Goal: Task Accomplishment & Management: Use online tool/utility

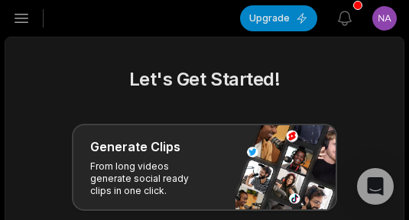
click at [23, 17] on icon "button" at bounding box center [21, 18] width 18 height 18
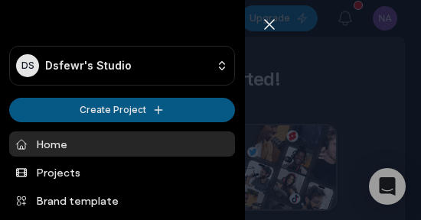
click at [90, 108] on html "DS Dsfewr's Studio Create Project Home Projects Brand template Calendar Connect…" at bounding box center [210, 110] width 421 height 220
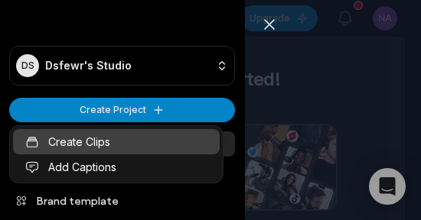
click at [83, 142] on link "Create Clips" at bounding box center [116, 141] width 207 height 25
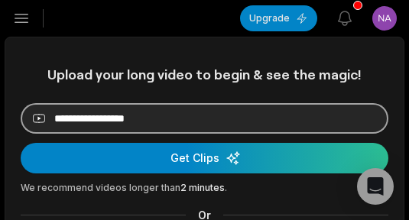
click at [113, 119] on input at bounding box center [205, 118] width 368 height 31
paste input "**********"
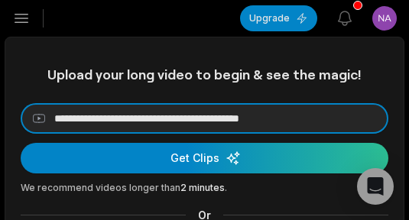
type input "**********"
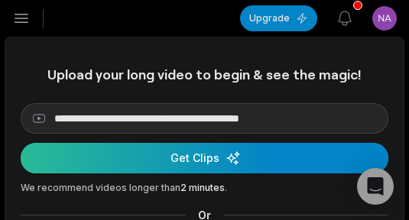
click at [167, 156] on div "submit" at bounding box center [205, 158] width 368 height 31
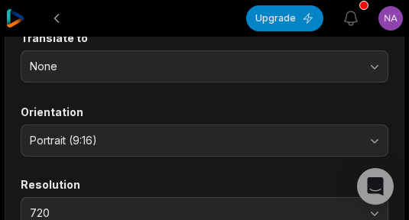
scroll to position [230, 0]
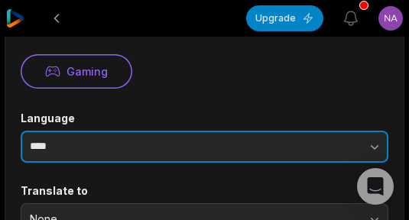
click at [138, 152] on input "****" at bounding box center [205, 147] width 368 height 32
click at [276, 143] on button "button" at bounding box center [317, 147] width 143 height 32
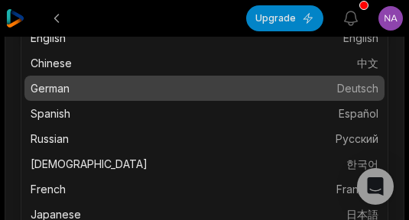
scroll to position [0, 0]
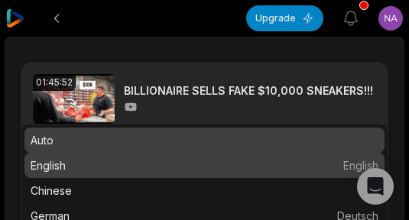
type input "*******"
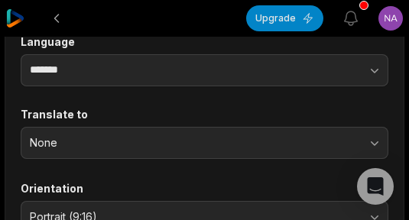
scroll to position [612, 0]
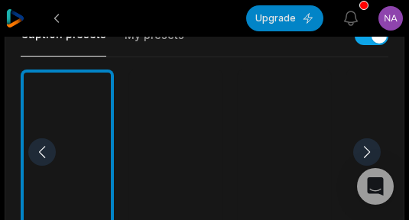
click at [282, 154] on div at bounding box center [284, 153] width 93 height 166
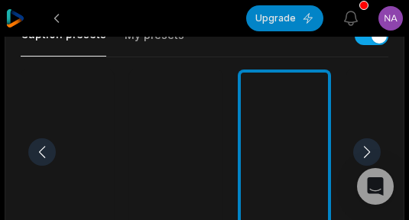
scroll to position [918, 0]
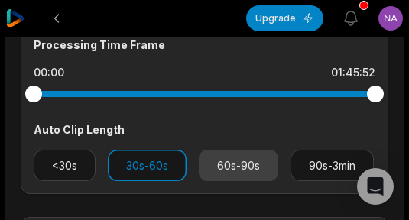
click at [210, 158] on button "60s-90s" at bounding box center [239, 165] width 80 height 31
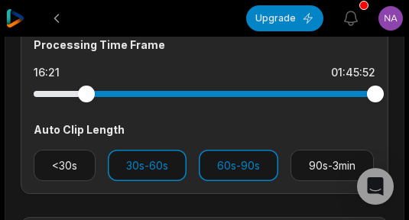
click at [86, 93] on div at bounding box center [205, 94] width 342 height 6
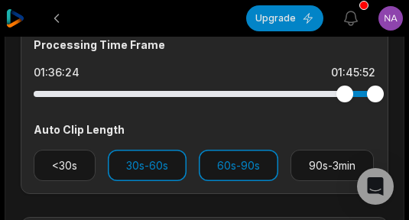
drag, startPoint x: 86, startPoint y: 93, endPoint x: 345, endPoint y: 106, distance: 259.0
click at [345, 106] on div at bounding box center [205, 94] width 342 height 28
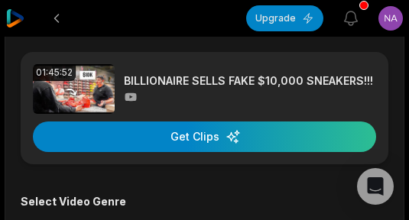
scroll to position [0, 0]
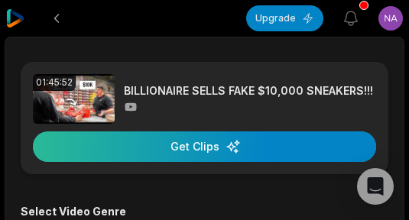
click at [183, 145] on div "button" at bounding box center [205, 147] width 344 height 31
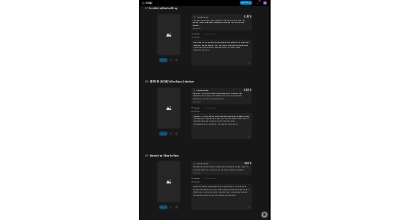
scroll to position [2408, 0]
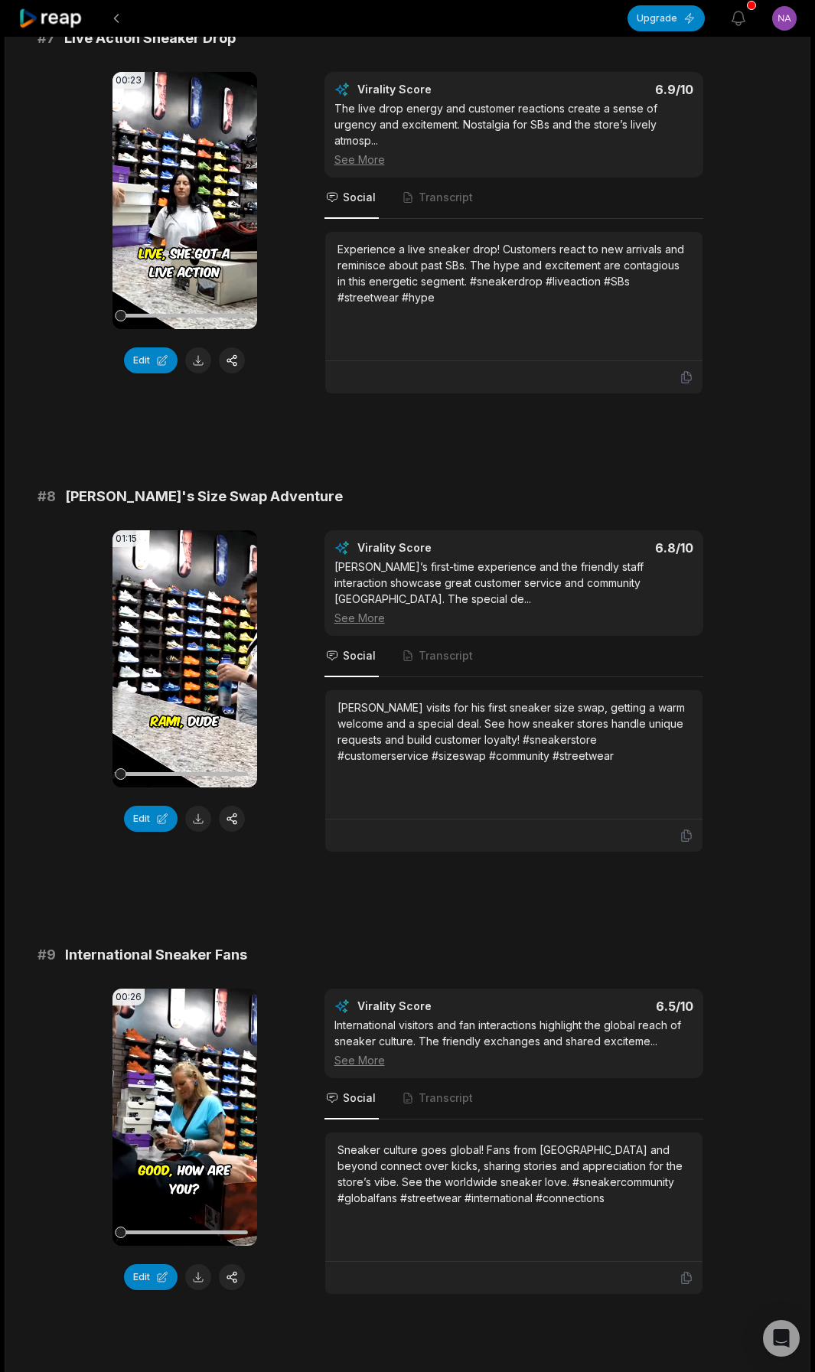
scroll to position [3349, 0]
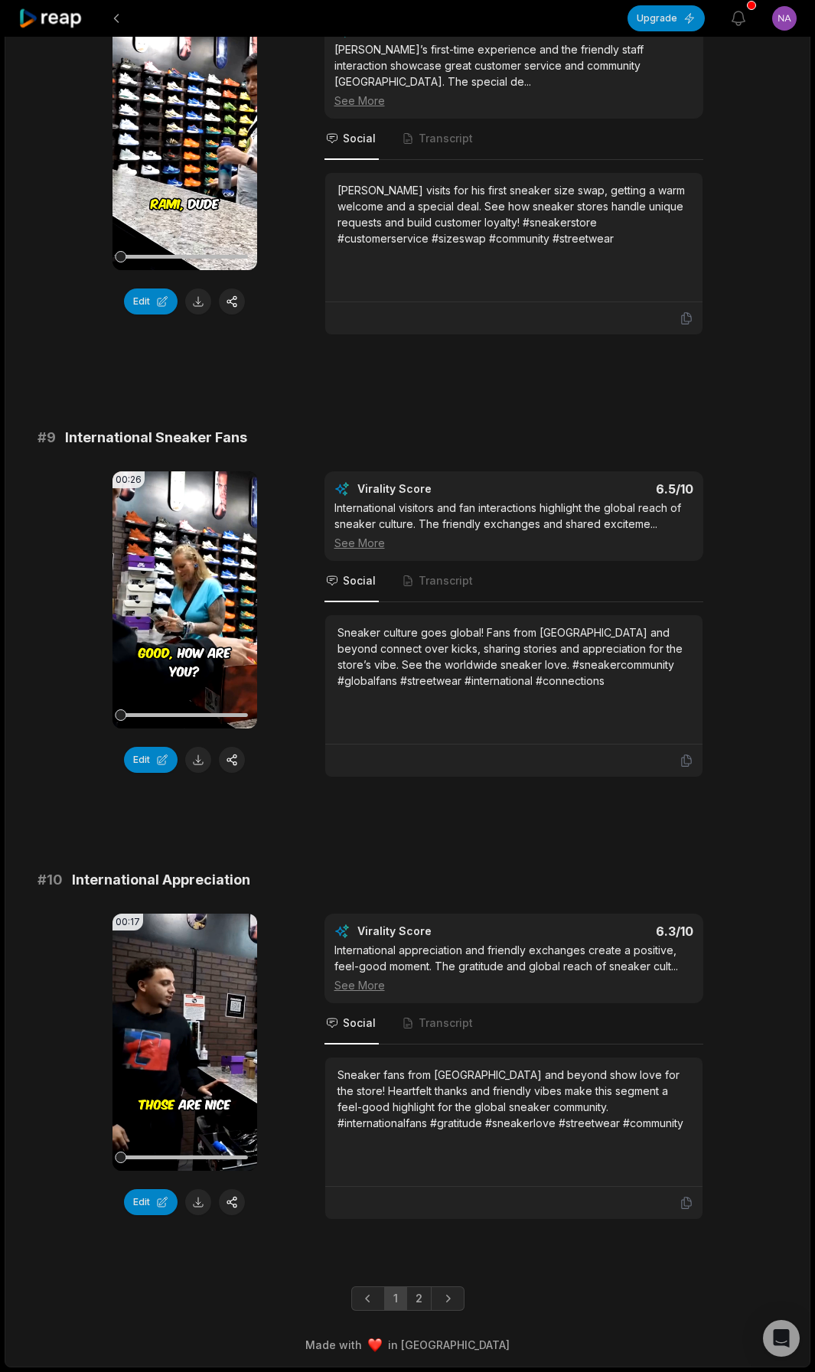
click at [77, 24] on icon at bounding box center [50, 18] width 65 height 21
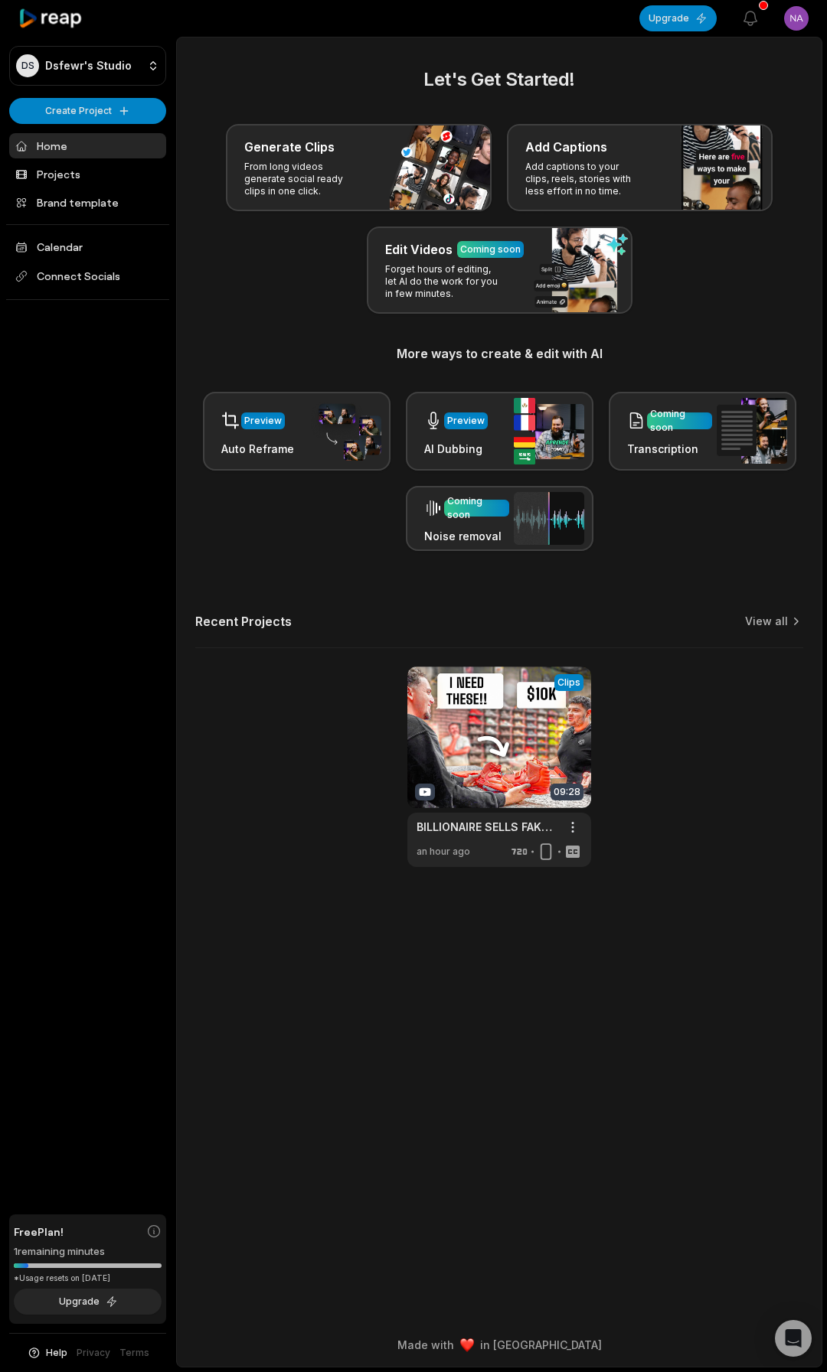
click at [97, 89] on div "DS Dsfewr's Studio Create Project Home Projects Brand template Calendar Connect…" at bounding box center [88, 686] width 176 height 1372
click at [96, 107] on html "DS Dsfewr's Studio Create Project Home Projects Brand template Calendar Connect…" at bounding box center [413, 686] width 827 height 1372
click at [102, 139] on link "Create Clips" at bounding box center [87, 143] width 149 height 25
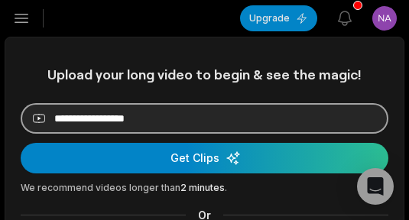
click at [240, 113] on input at bounding box center [205, 118] width 368 height 31
paste input "**********"
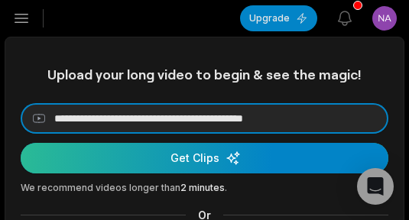
type input "**********"
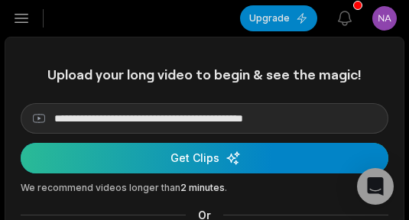
click at [210, 162] on div "submit" at bounding box center [205, 158] width 368 height 31
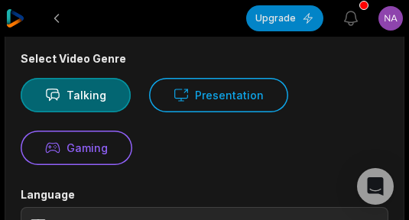
scroll to position [230, 0]
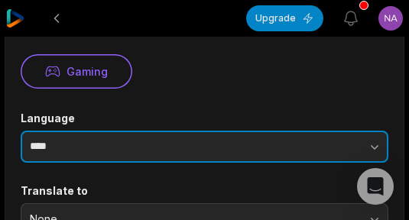
click at [203, 152] on input "****" at bounding box center [205, 147] width 368 height 32
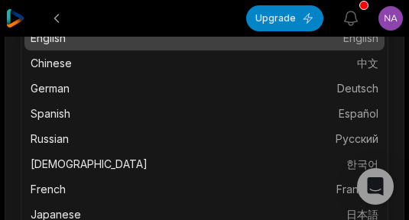
type input "*******"
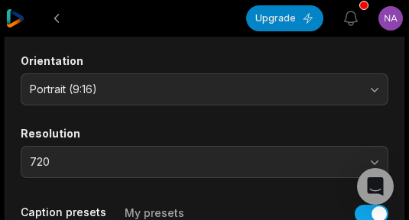
scroll to position [511, 0]
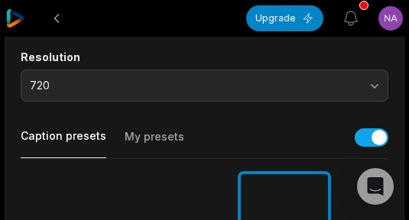
scroll to position [893, 0]
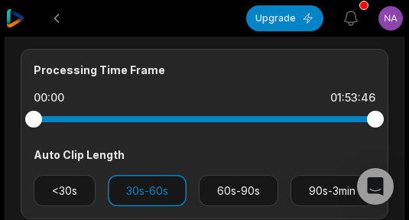
click at [69, 116] on div at bounding box center [205, 119] width 342 height 6
drag, startPoint x: 71, startPoint y: 116, endPoint x: -83, endPoint y: 117, distance: 154.6
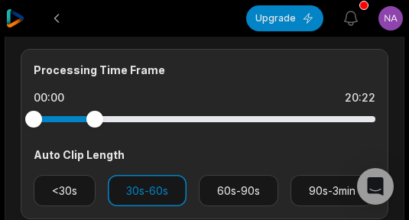
drag, startPoint x: 377, startPoint y: 121, endPoint x: 95, endPoint y: 135, distance: 282.8
click at [95, 135] on div "Processing Time Frame 00:00 20:22 Auto Clip Length <30s 30s-60s 60s-90s 90s-3min" at bounding box center [205, 134] width 368 height 171
drag, startPoint x: 37, startPoint y: 120, endPoint x: 66, endPoint y: 129, distance: 30.5
click at [66, 129] on div at bounding box center [205, 120] width 342 height 28
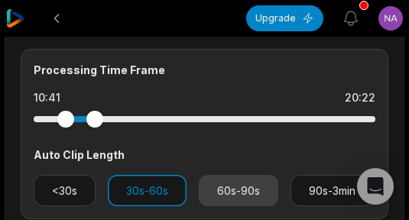
click at [230, 185] on button "60s-90s" at bounding box center [239, 190] width 80 height 31
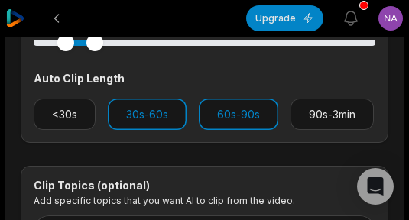
scroll to position [1046, 0]
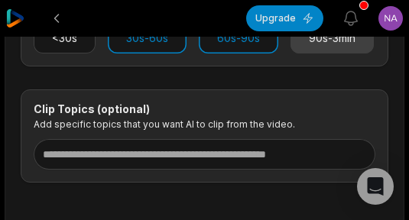
click at [291, 54] on button "90s-3min" at bounding box center [332, 37] width 83 height 31
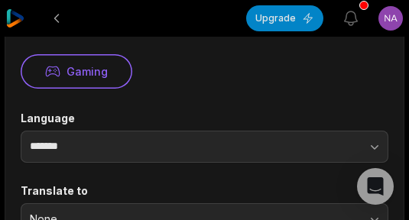
scroll to position [0, 0]
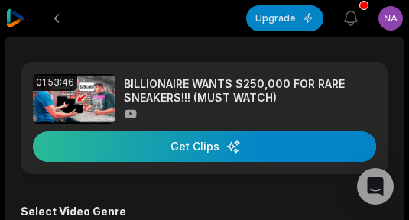
click at [214, 152] on div "button" at bounding box center [205, 147] width 344 height 31
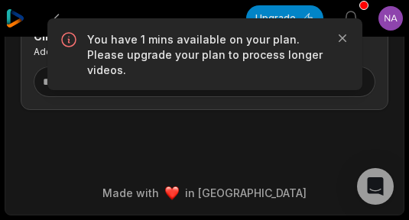
scroll to position [1005, 0]
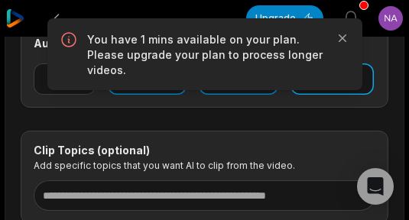
click at [291, 95] on button "90s-3min" at bounding box center [332, 79] width 83 height 31
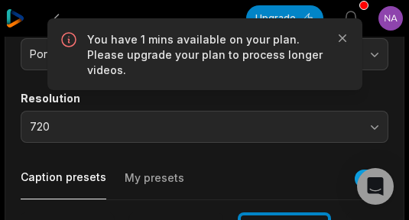
scroll to position [0, 0]
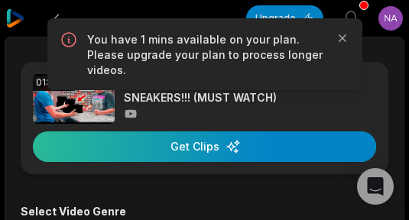
click at [195, 151] on div "button" at bounding box center [205, 147] width 344 height 31
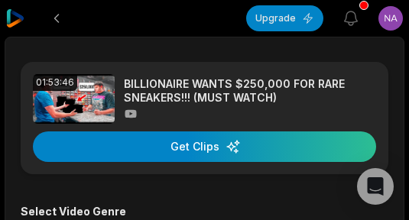
click at [396, 19] on html "Upgrade View notifications Open user menu 01:53:46 BILLIONAIRE WANTS $250,000 F…" at bounding box center [204, 110] width 409 height 220
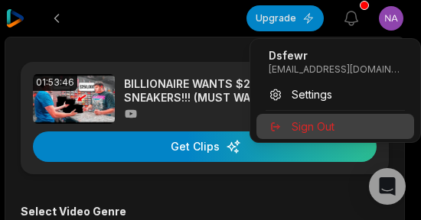
click at [318, 134] on span "Sign Out" at bounding box center [313, 127] width 43 height 16
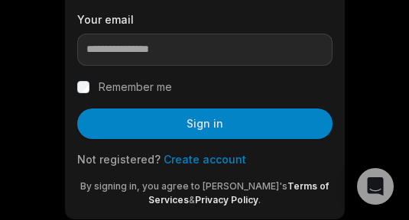
scroll to position [266, 0]
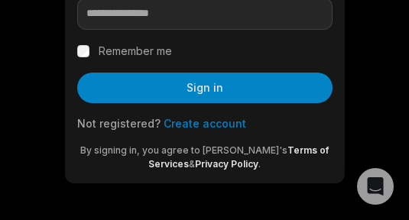
click at [204, 123] on link "Create account" at bounding box center [205, 123] width 83 height 13
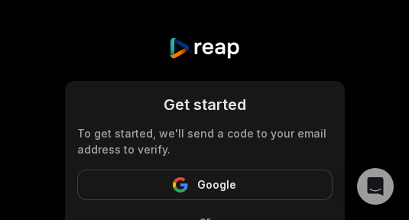
scroll to position [77, 0]
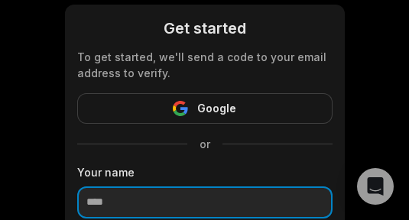
click at [135, 198] on input at bounding box center [205, 203] width 256 height 32
type input "******"
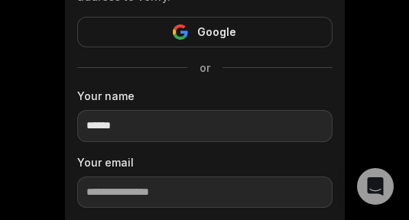
scroll to position [230, 0]
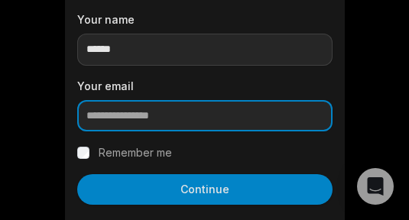
click at [181, 117] on input "email" at bounding box center [205, 116] width 256 height 32
paste input "**********"
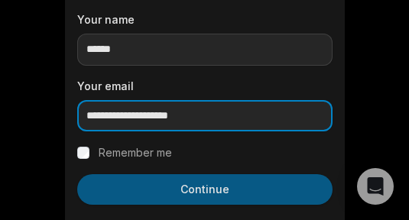
type input "**********"
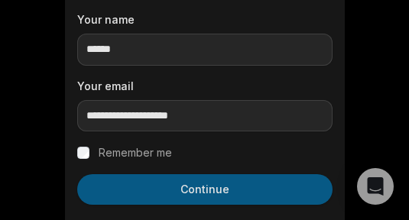
click at [180, 184] on button "Continue" at bounding box center [205, 190] width 256 height 31
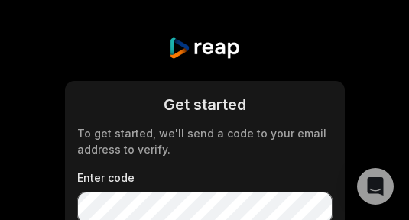
scroll to position [77, 0]
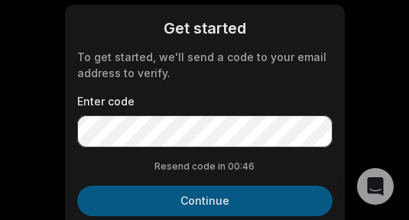
click at [211, 201] on button "Continue" at bounding box center [205, 201] width 256 height 31
